Goal: Task Accomplishment & Management: Manage account settings

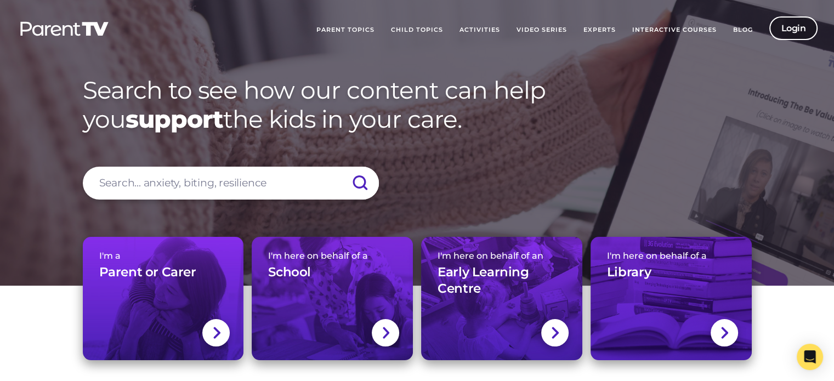
click at [803, 26] on link "Login" at bounding box center [793, 28] width 49 height 24
